Goal: Information Seeking & Learning: Learn about a topic

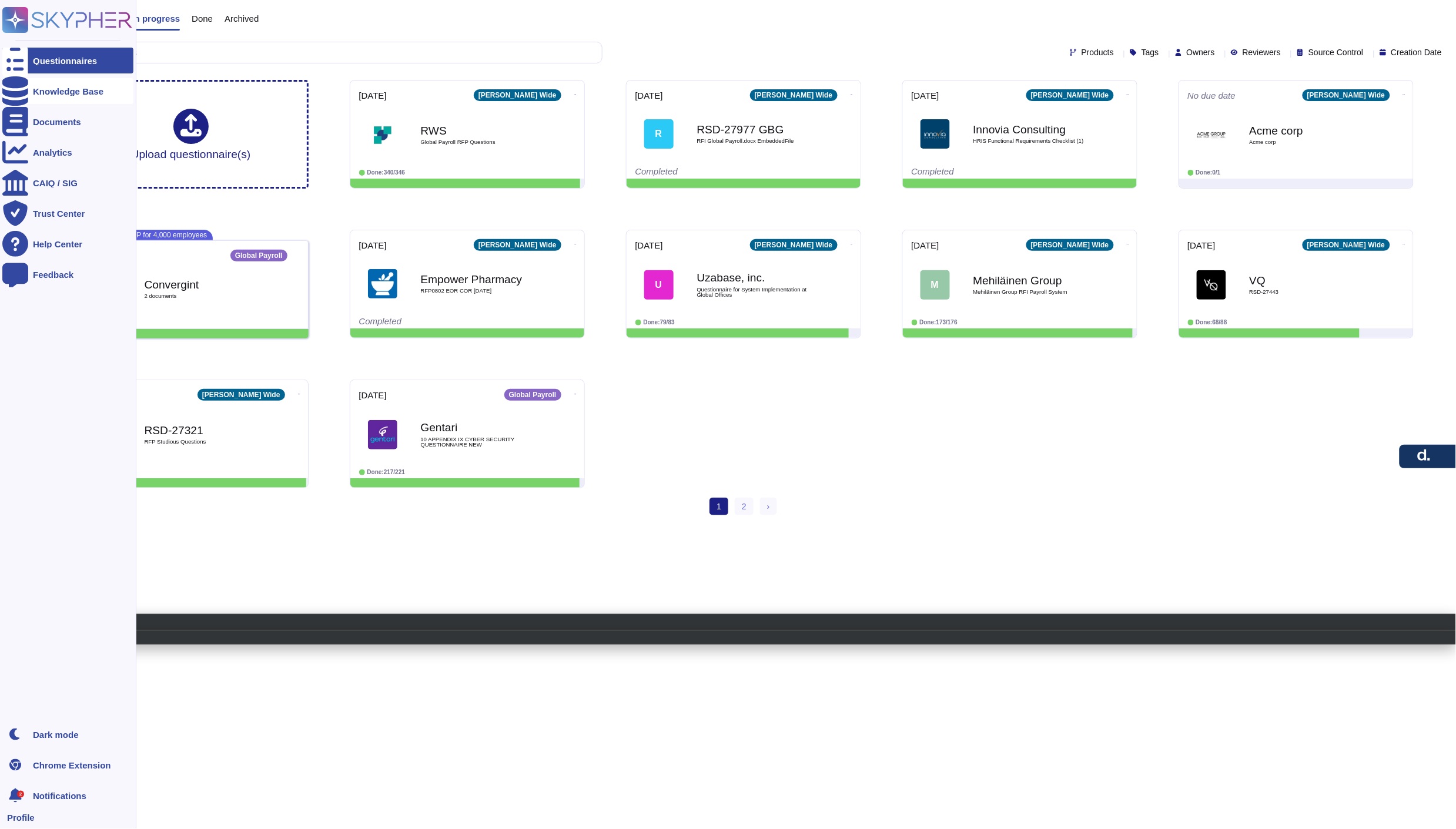
click at [57, 90] on div "Knowledge Base" at bounding box center [68, 91] width 71 height 9
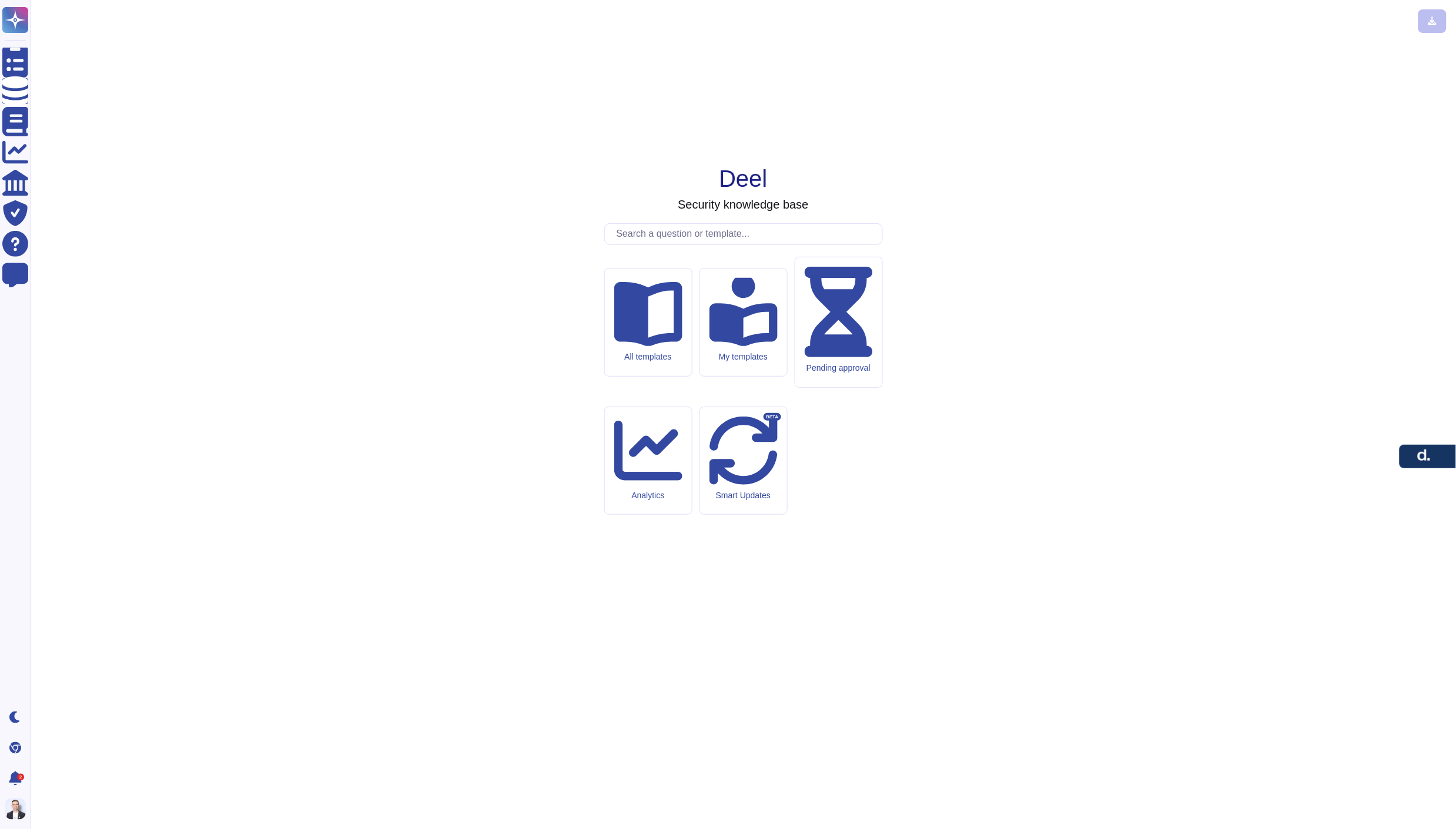
click at [685, 244] on input "text" at bounding box center [746, 234] width 271 height 20
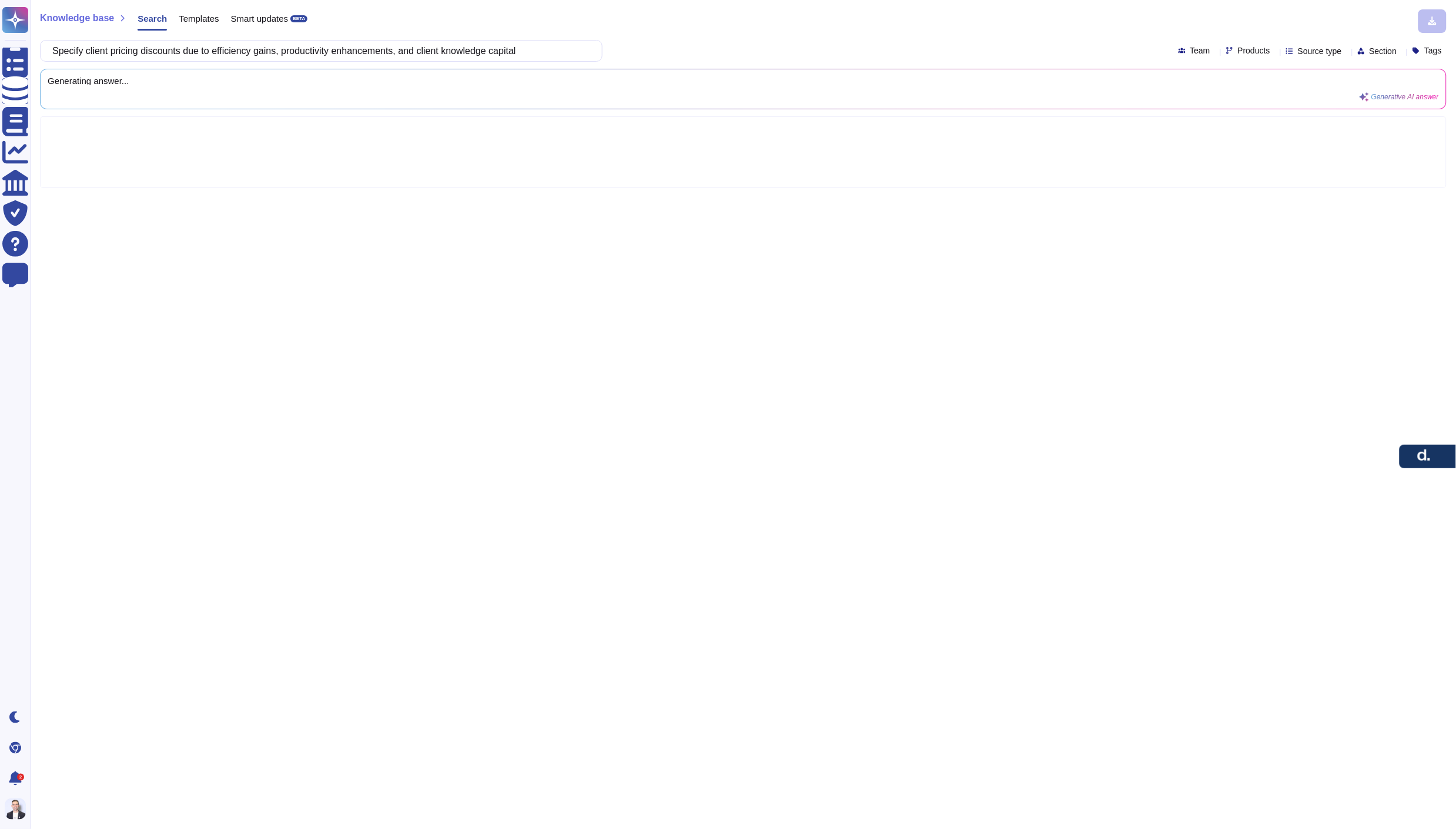
click at [687, 335] on div "Knowledge base Search Templates Smart updates BETA Specify client pricing disco…" at bounding box center [744, 414] width 1426 height 829
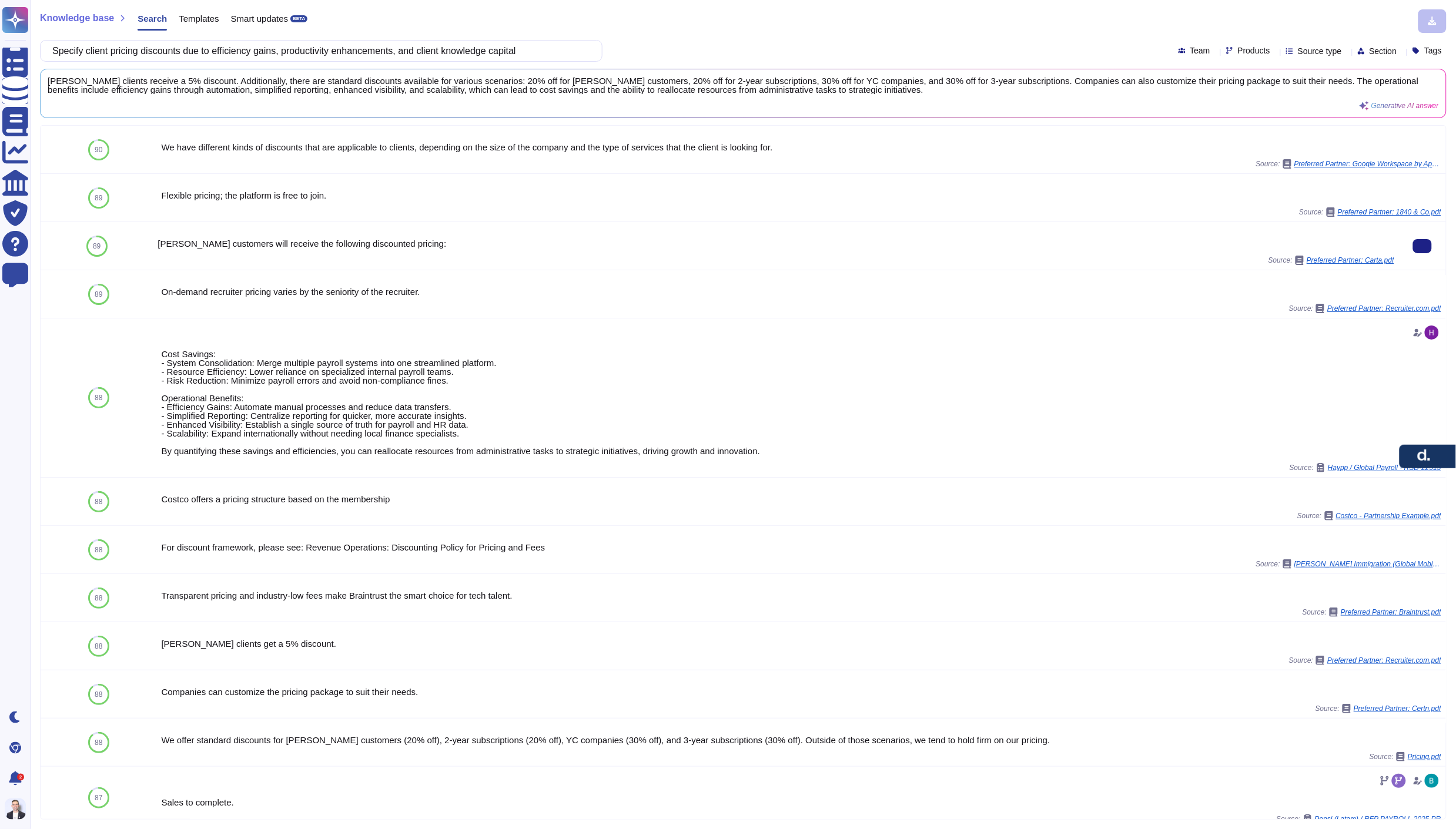
click at [502, 248] on div "[PERSON_NAME] customers will receive the following discounted pricing: Source: …" at bounding box center [776, 245] width 1237 height 38
click at [431, 299] on div "On-demand recruiter pricing varies by the seniority of the recruiter. Source: P…" at bounding box center [776, 294] width 1237 height 38
